Goal: Complete application form

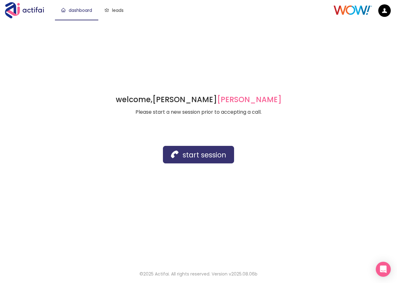
click at [174, 146] on button "start session" at bounding box center [198, 154] width 71 height 17
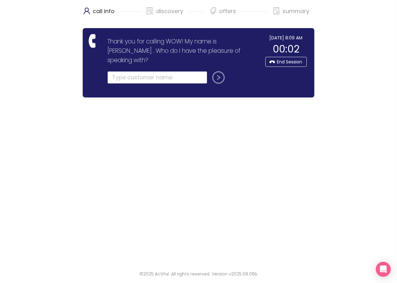
click at [120, 71] on input "text" at bounding box center [157, 77] width 100 height 12
click at [116, 71] on input "[PERSON_NAME]" at bounding box center [157, 77] width 100 height 12
type input "[PERSON_NAME]"
click at [218, 71] on button "submit" at bounding box center [217, 77] width 15 height 12
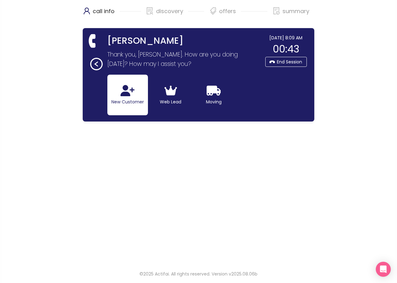
drag, startPoint x: 123, startPoint y: 92, endPoint x: 130, endPoint y: 97, distance: 8.7
click at [123, 92] on icon "button" at bounding box center [127, 90] width 14 height 11
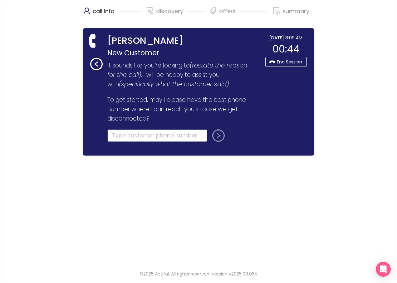
click at [123, 131] on input "tel" at bounding box center [157, 135] width 100 height 12
type input "[PHONE_NUMBER]"
click at [214, 134] on button "submit" at bounding box center [217, 135] width 15 height 12
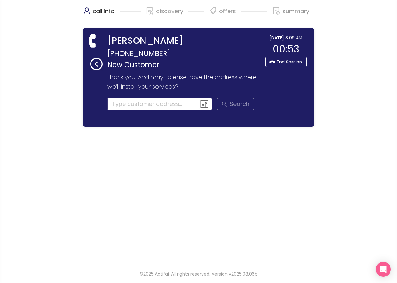
click at [157, 106] on input at bounding box center [159, 104] width 105 height 12
click at [113, 104] on input at bounding box center [159, 104] width 105 height 12
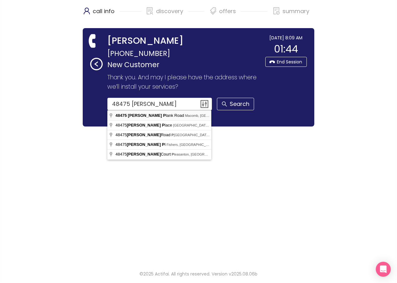
type input "[STREET_ADDRESS]"
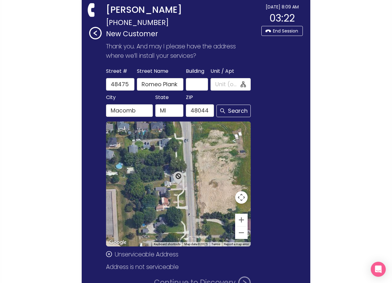
scroll to position [88, 0]
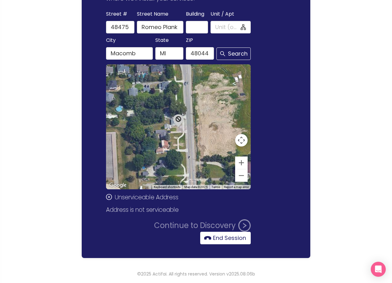
click at [221, 237] on button "End Session" at bounding box center [225, 238] width 51 height 12
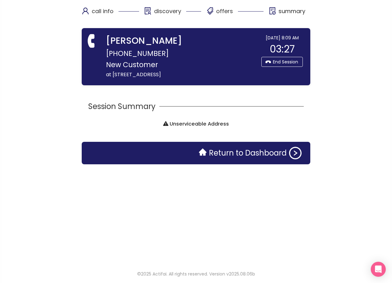
scroll to position [0, 0]
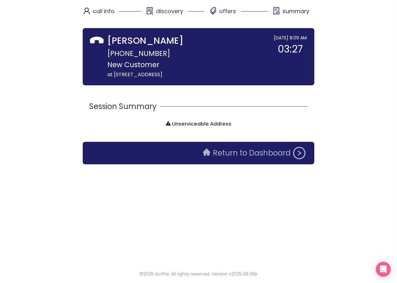
click at [222, 151] on button "Return to Dashboard" at bounding box center [254, 153] width 110 height 12
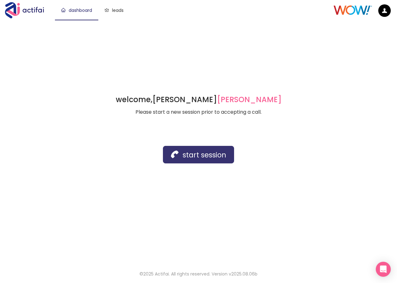
click at [178, 157] on button "start session" at bounding box center [198, 154] width 71 height 17
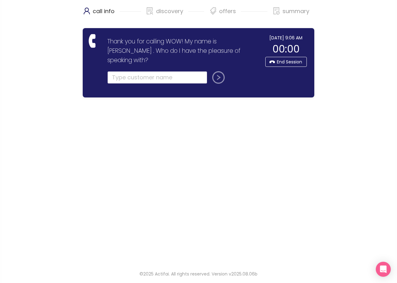
click at [115, 71] on input "text" at bounding box center [157, 77] width 100 height 12
click at [144, 72] on input "text" at bounding box center [157, 77] width 100 height 12
drag, startPoint x: 130, startPoint y: 69, endPoint x: 212, endPoint y: 83, distance: 82.9
click at [130, 71] on input "text" at bounding box center [157, 77] width 100 height 12
type input "[PERSON_NAME]"
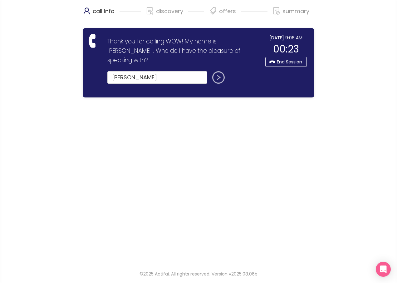
click at [218, 71] on button "submit" at bounding box center [217, 77] width 15 height 12
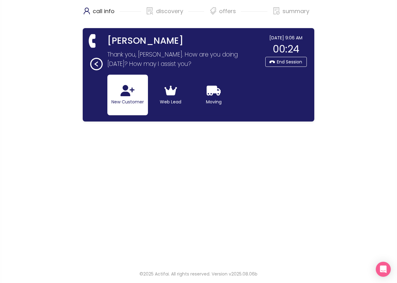
click at [120, 93] on button "New Customer" at bounding box center [127, 95] width 41 height 41
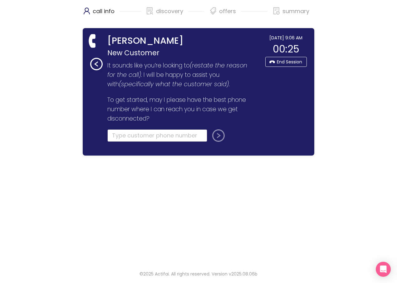
click at [124, 136] on input "tel" at bounding box center [157, 135] width 100 height 12
type input "[PHONE_NUMBER]"
drag, startPoint x: 219, startPoint y: 136, endPoint x: 209, endPoint y: 140, distance: 10.5
click at [219, 136] on button "submit" at bounding box center [217, 135] width 15 height 12
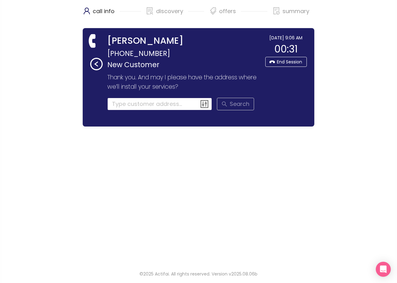
click at [117, 103] on input at bounding box center [159, 104] width 105 height 12
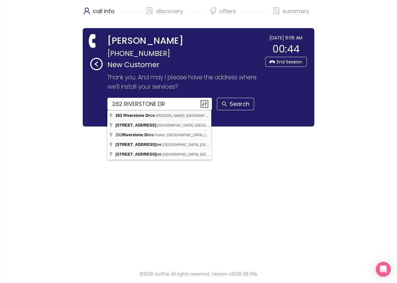
type input "[STREET_ADDRESS][PERSON_NAME]"
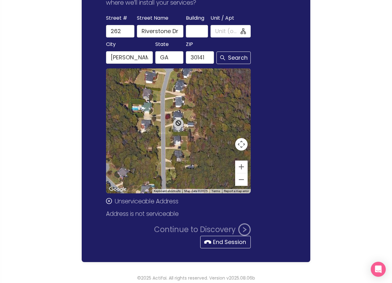
scroll to position [88, 0]
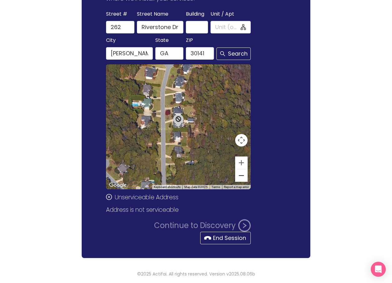
click at [239, 174] on button "Zoom out" at bounding box center [241, 175] width 12 height 12
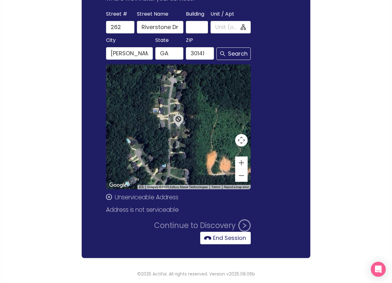
click at [213, 237] on button "End Session" at bounding box center [225, 238] width 51 height 12
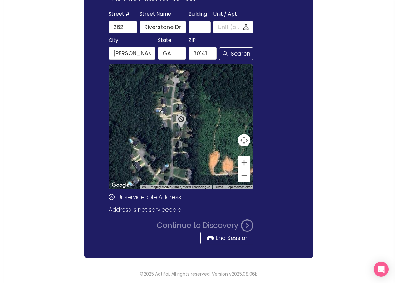
scroll to position [0, 0]
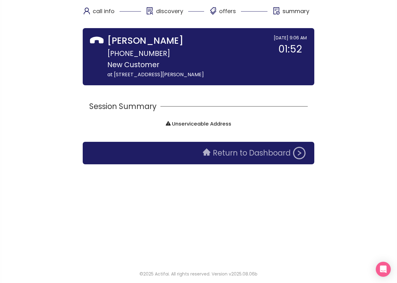
click at [221, 150] on button "Return to Dashboard" at bounding box center [254, 153] width 110 height 12
